Goal: Information Seeking & Learning: Learn about a topic

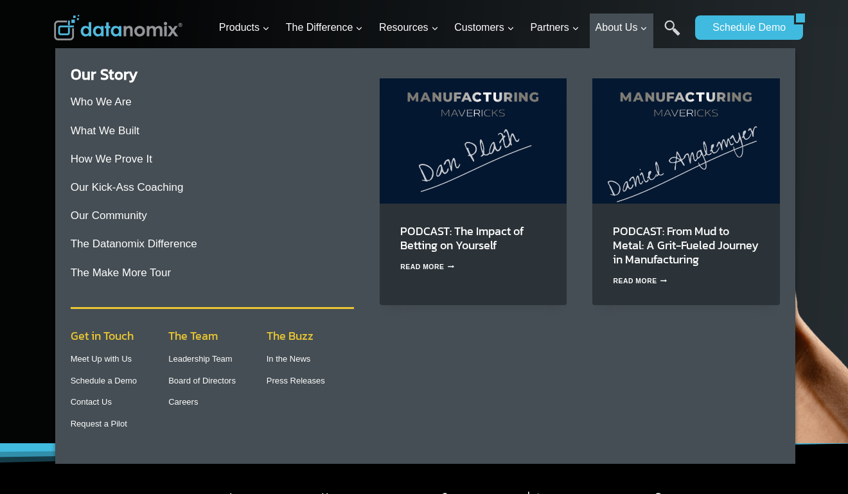
drag, startPoint x: 209, startPoint y: 358, endPoint x: 229, endPoint y: 352, distance: 21.5
click at [209, 358] on link "Leadership Team" at bounding box center [200, 359] width 64 height 10
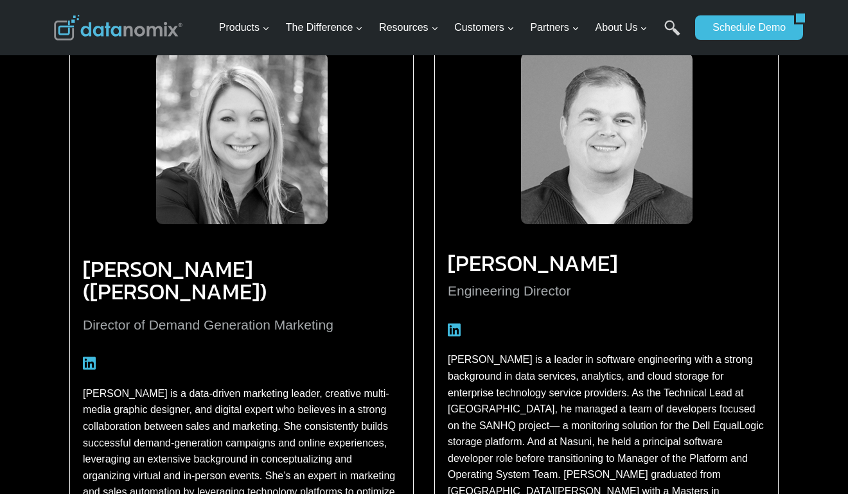
scroll to position [2180, 0]
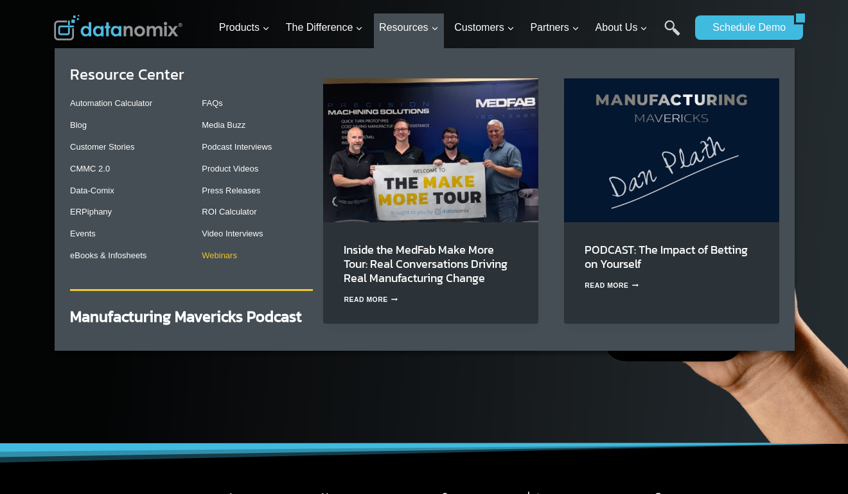
click at [216, 260] on link "Webinars" at bounding box center [219, 256] width 35 height 10
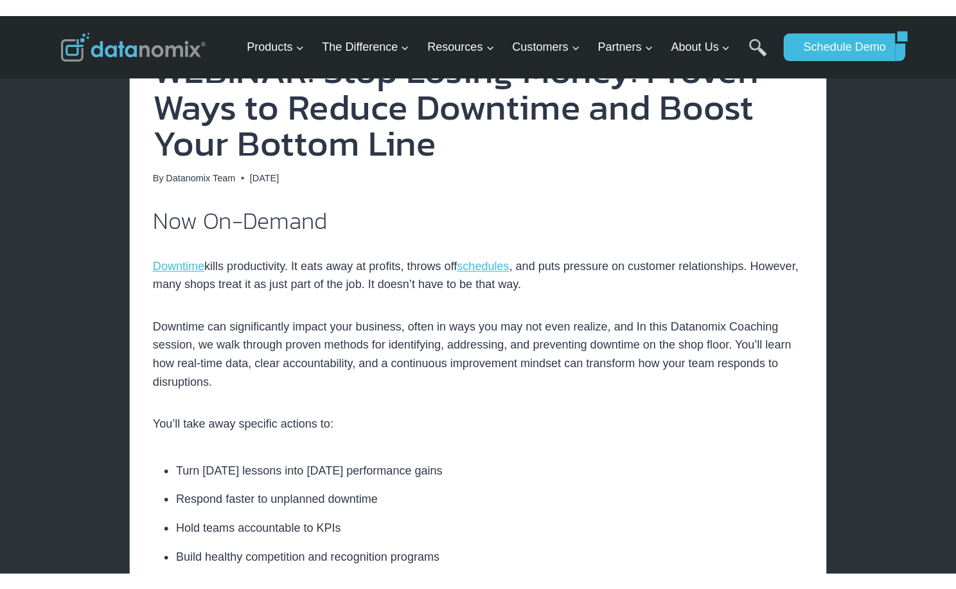
scroll to position [339, 0]
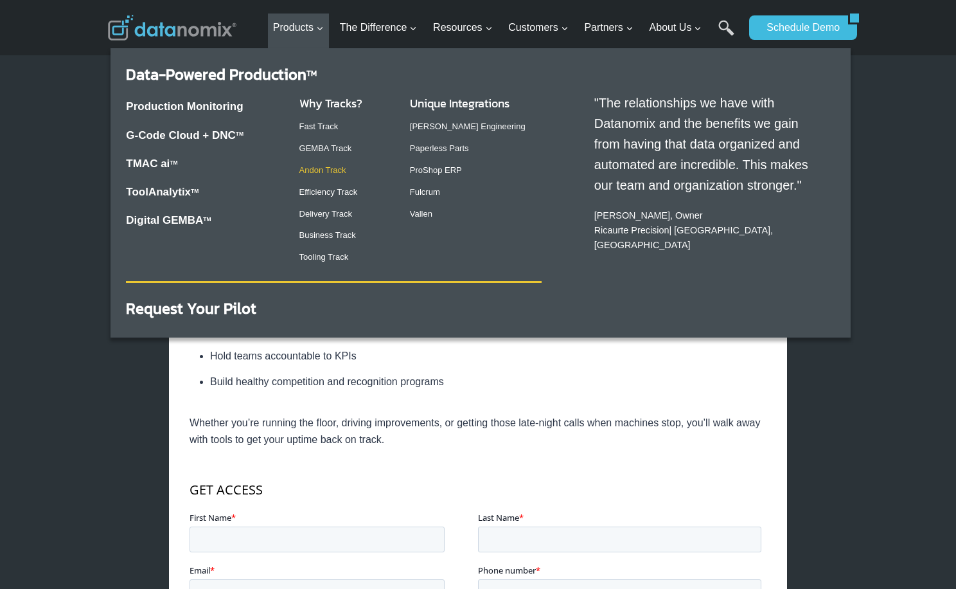
click at [336, 171] on link "Andon Track" at bounding box center [323, 170] width 47 height 10
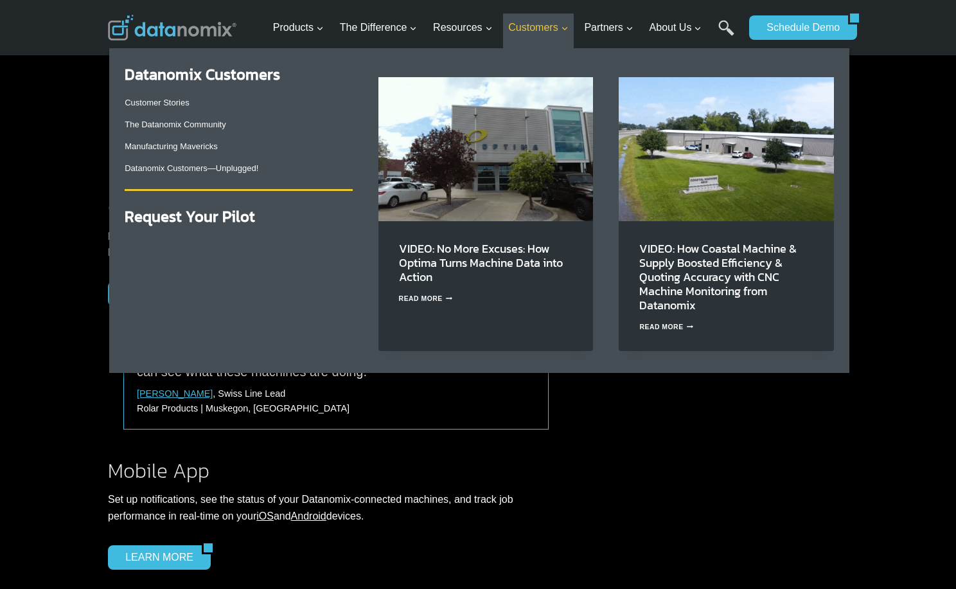
scroll to position [324, 0]
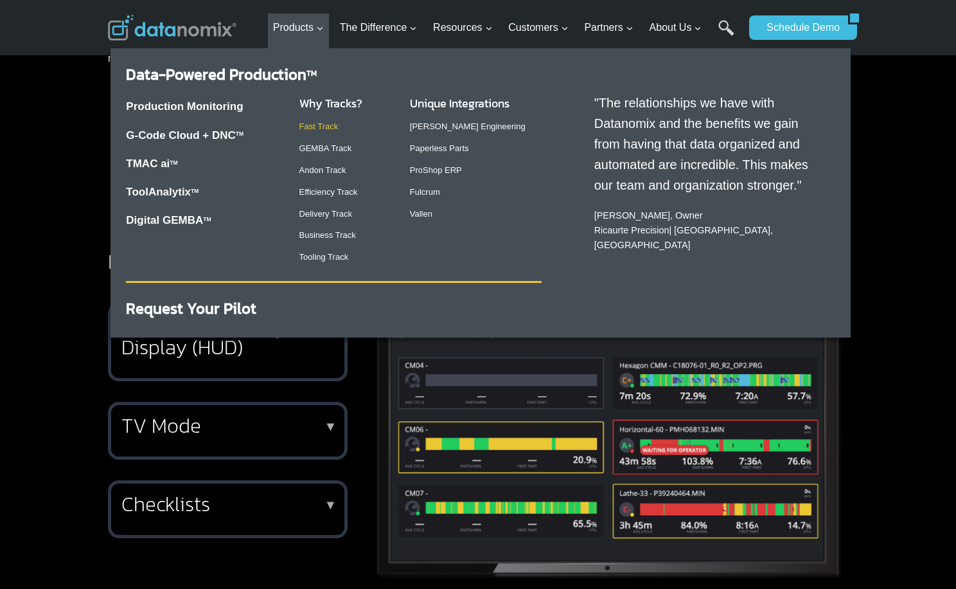
click at [327, 126] on link "Fast Track" at bounding box center [319, 126] width 39 height 10
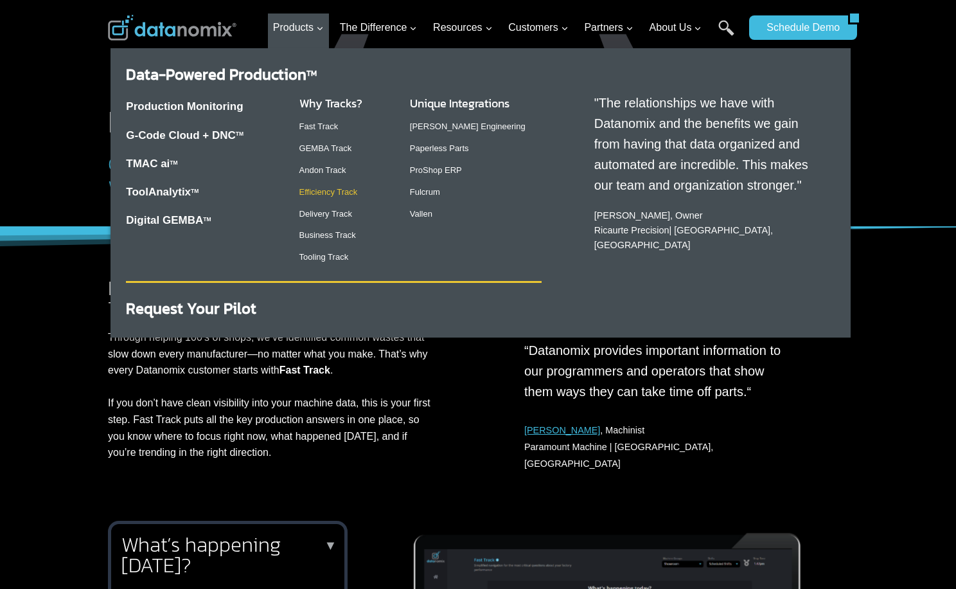
click at [327, 193] on link "Efficiency Track" at bounding box center [329, 192] width 58 height 10
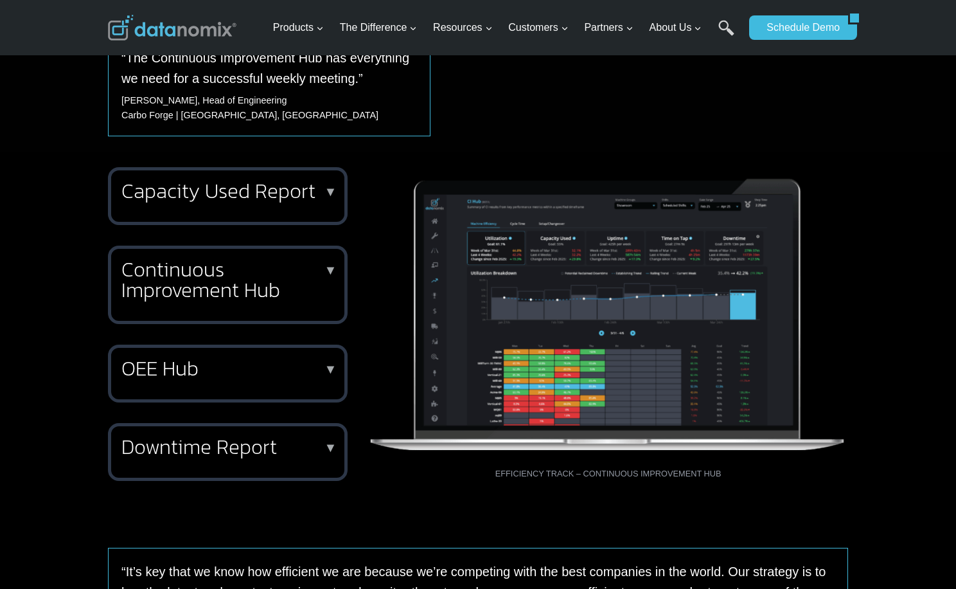
scroll to position [391, 0]
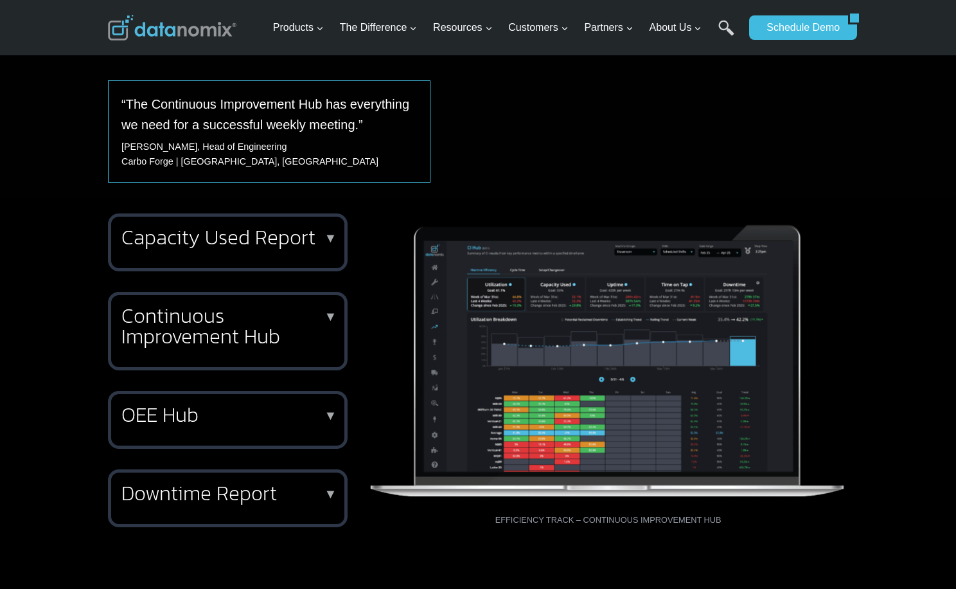
click at [843, 298] on img at bounding box center [608, 354] width 480 height 283
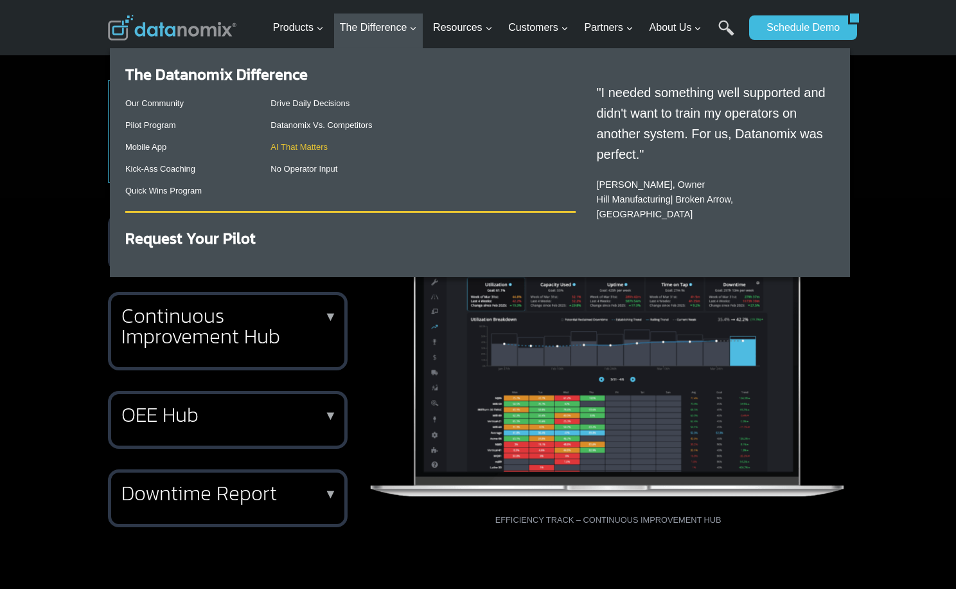
click at [289, 146] on link "AI That Matters" at bounding box center [299, 147] width 57 height 10
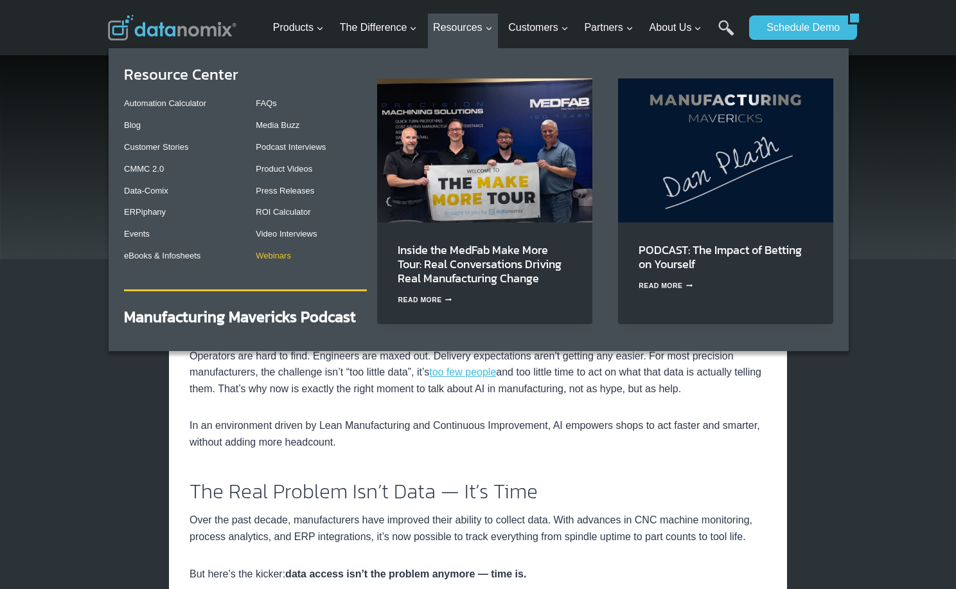
click at [280, 260] on link "Webinars" at bounding box center [273, 256] width 35 height 10
